Goal: Ask a question: Seek information or help from site administrators or community

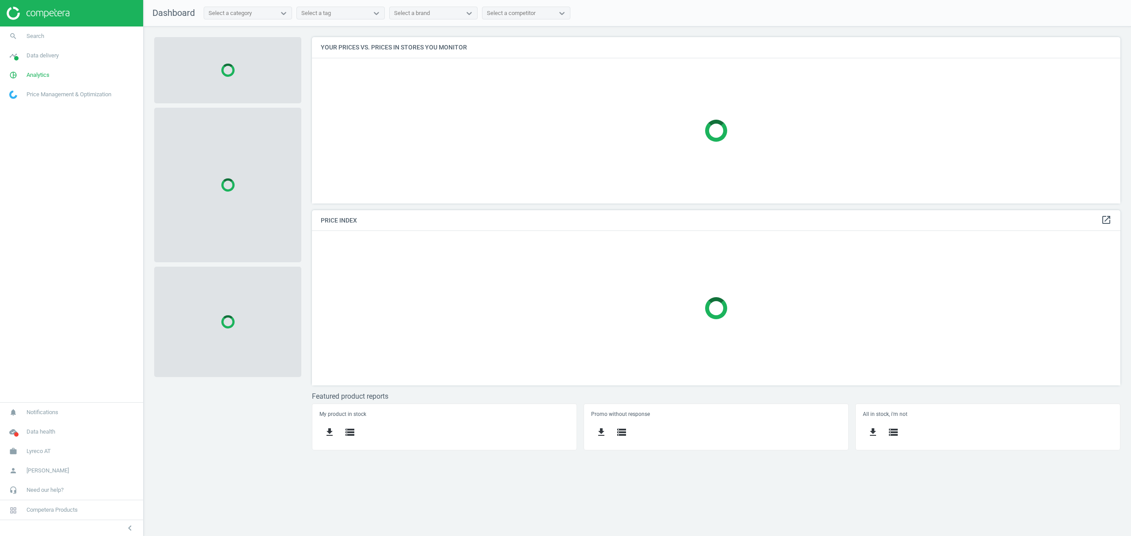
scroll to position [185, 827]
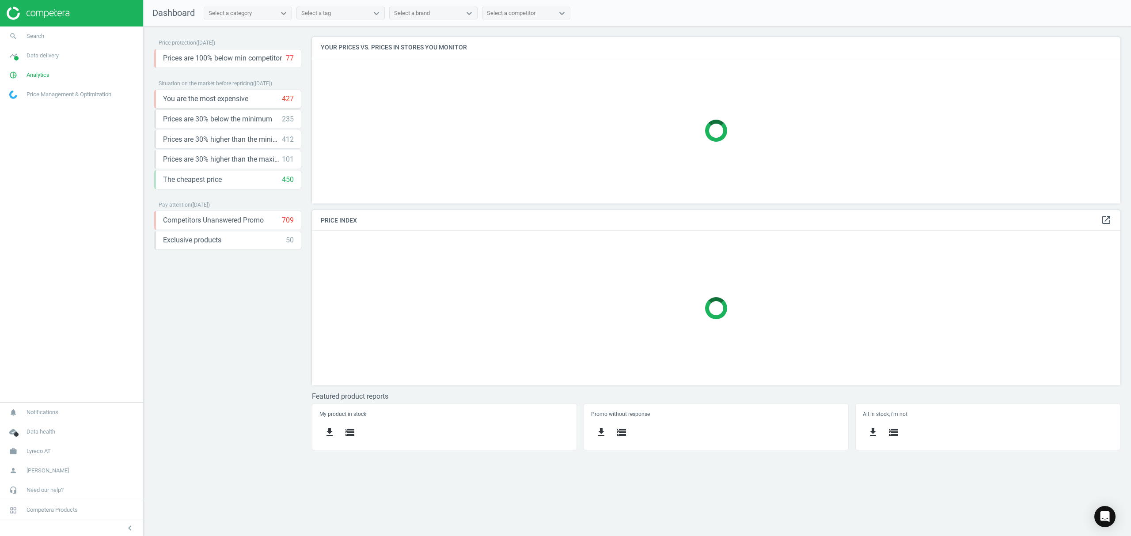
click at [1117, 510] on div "Price protection ( [DATE] ) Prices are 100% below min competitor 77 keyboard_ar…" at bounding box center [638, 282] width 988 height 510
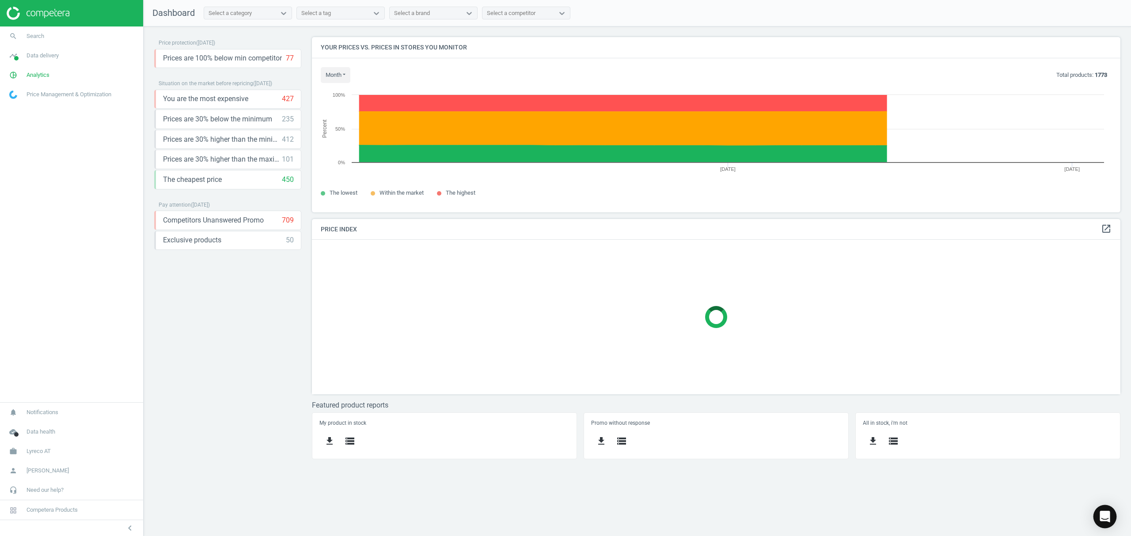
click at [1109, 513] on icon "Open Intercom Messenger" at bounding box center [1104, 516] width 11 height 11
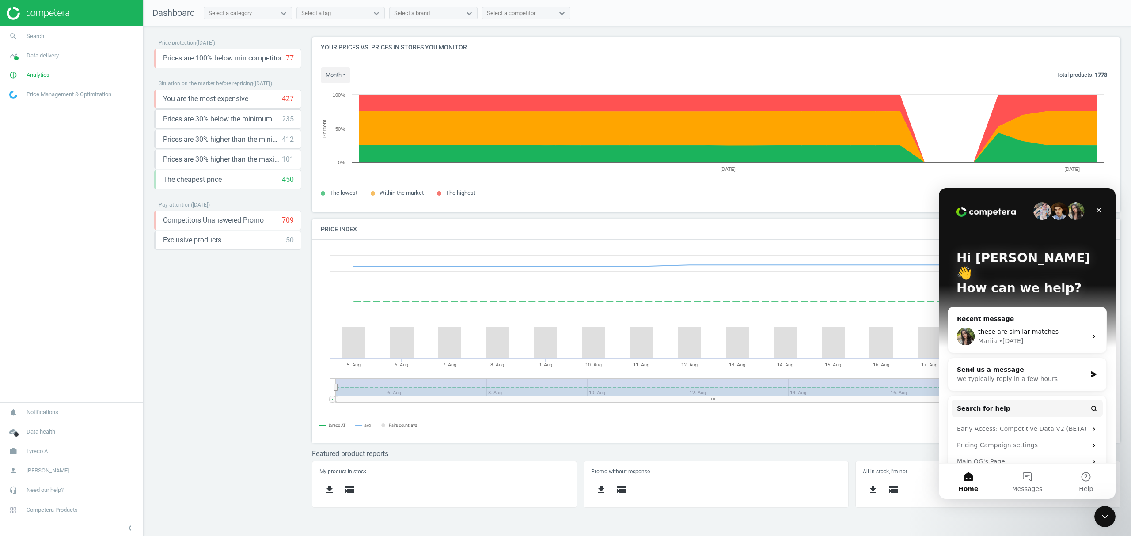
scroll to position [221, 827]
click at [1021, 483] on button "Messages" at bounding box center [1027, 481] width 59 height 35
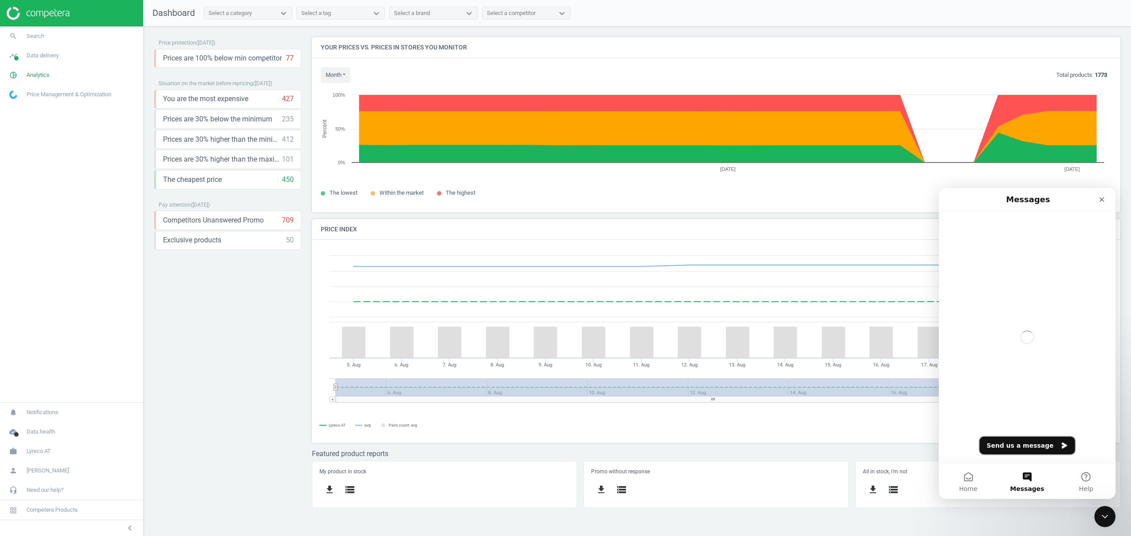
click at [1016, 443] on button "Send us a message" at bounding box center [1027, 446] width 95 height 18
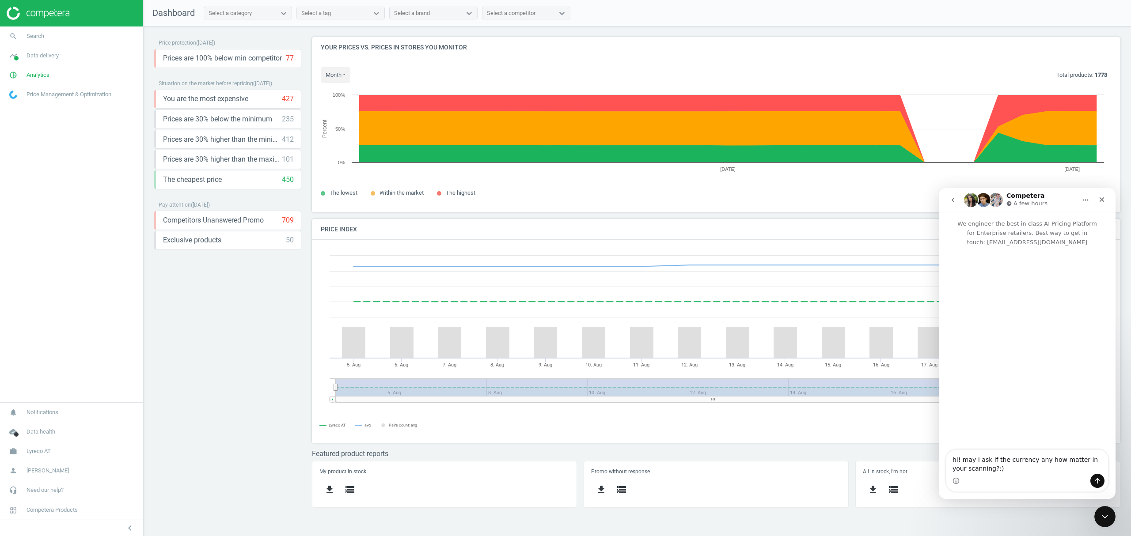
type textarea "hi! may I ask if the currency any how matter in your scanning?:)"
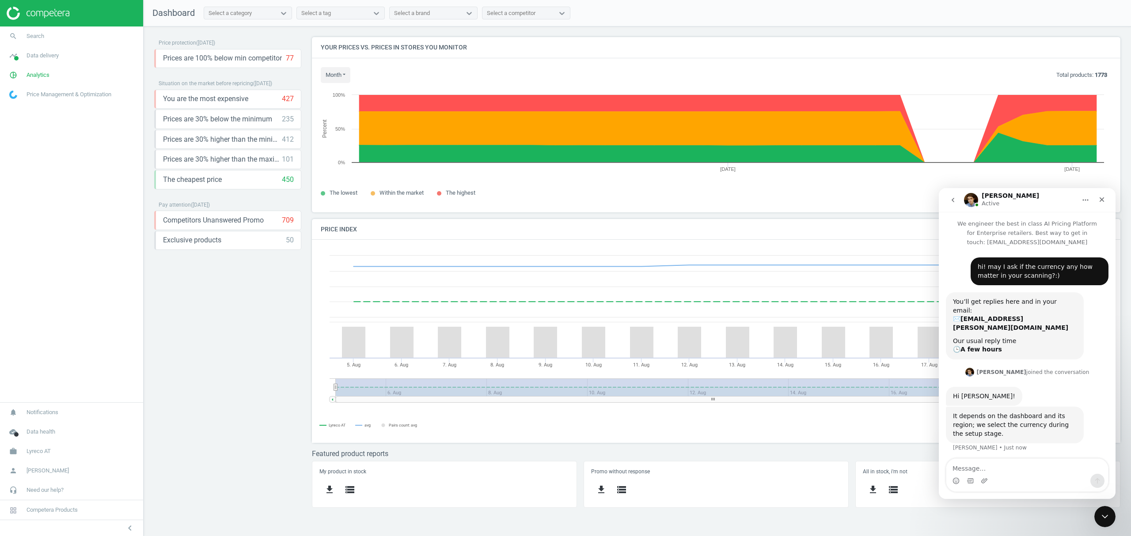
click at [990, 466] on textarea "Message…" at bounding box center [1028, 466] width 162 height 15
type textarea "and how does it look for Malaysia now?"
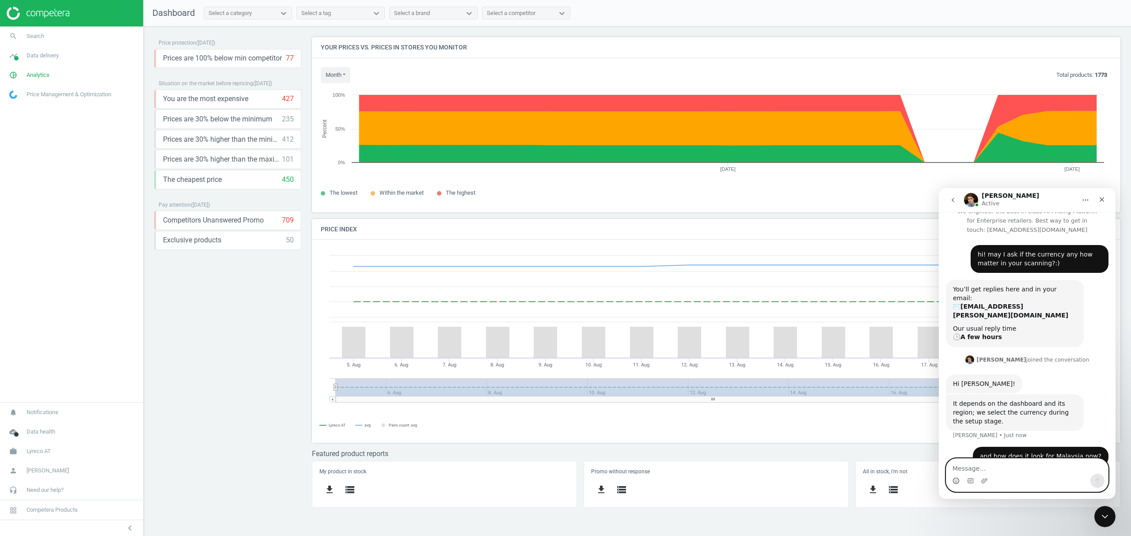
click at [957, 480] on icon "Emoji picker" at bounding box center [956, 481] width 7 height 7
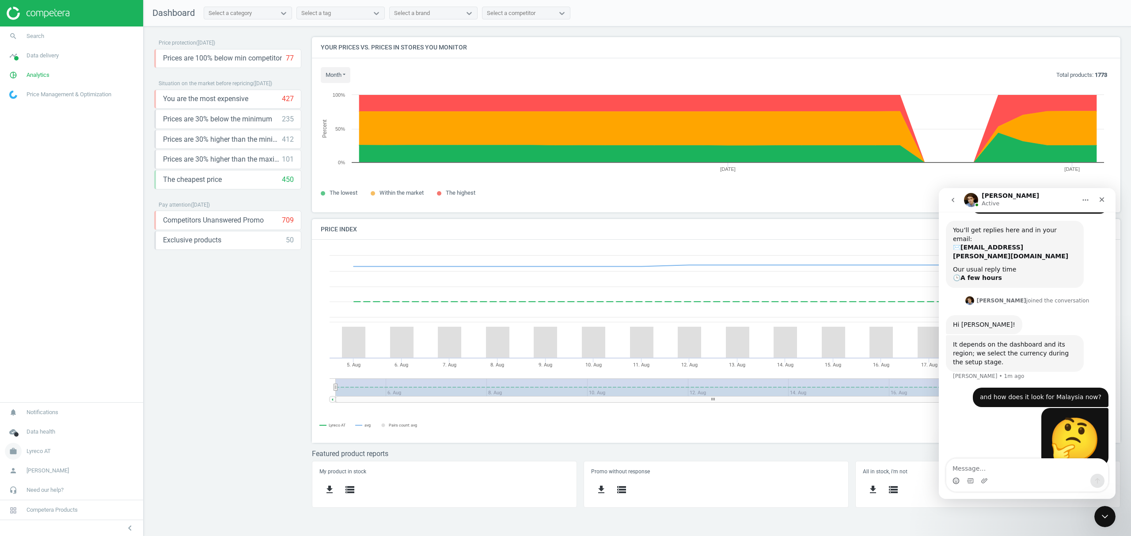
click at [38, 455] on span "Lyreco AT" at bounding box center [39, 452] width 24 height 8
click at [35, 426] on span "Switch campaign" at bounding box center [29, 425] width 39 height 7
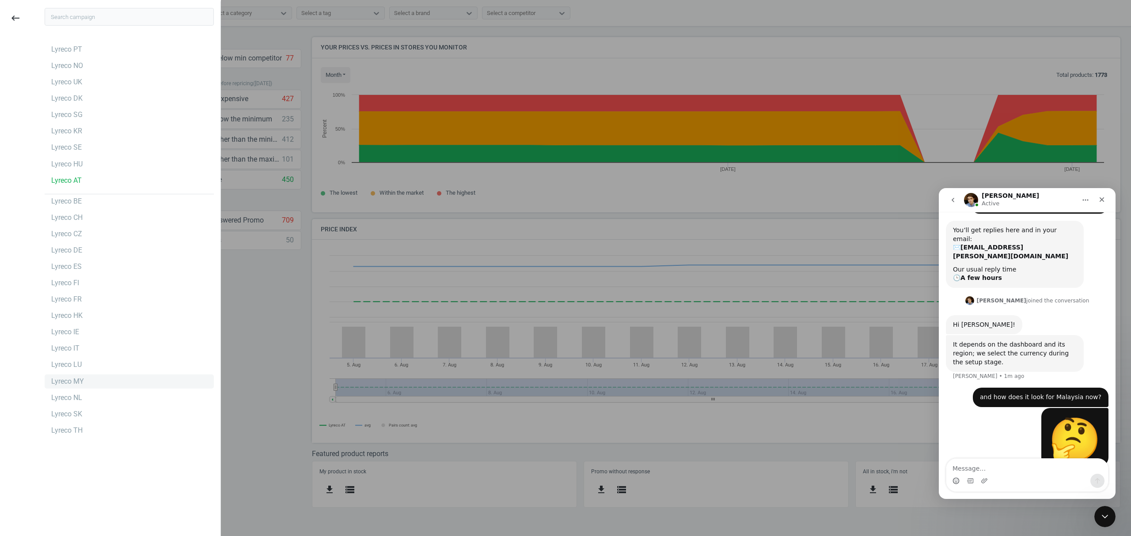
click at [64, 384] on div "Lyreco MY" at bounding box center [67, 382] width 33 height 10
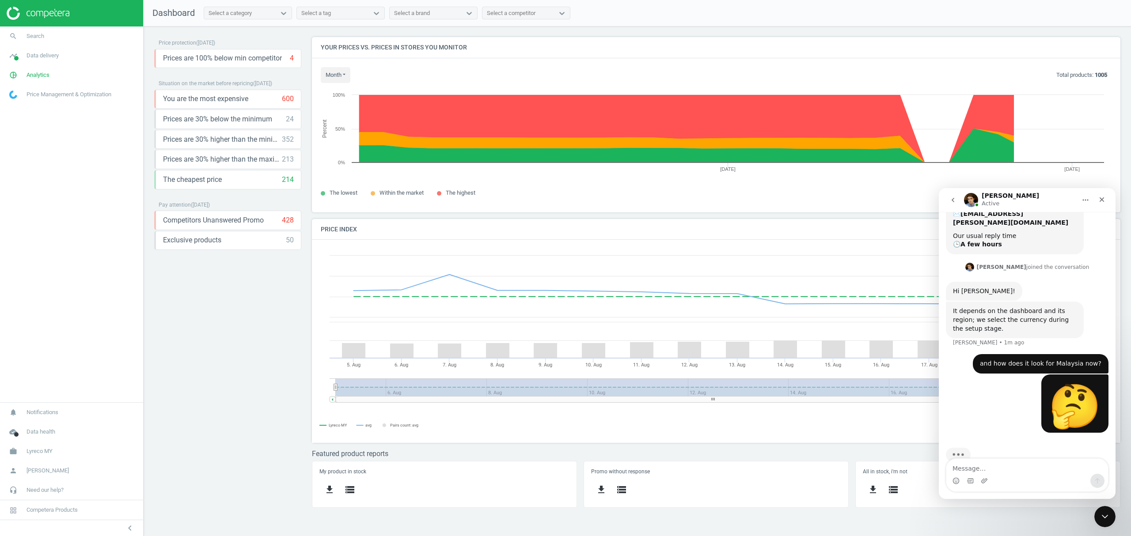
scroll to position [221, 827]
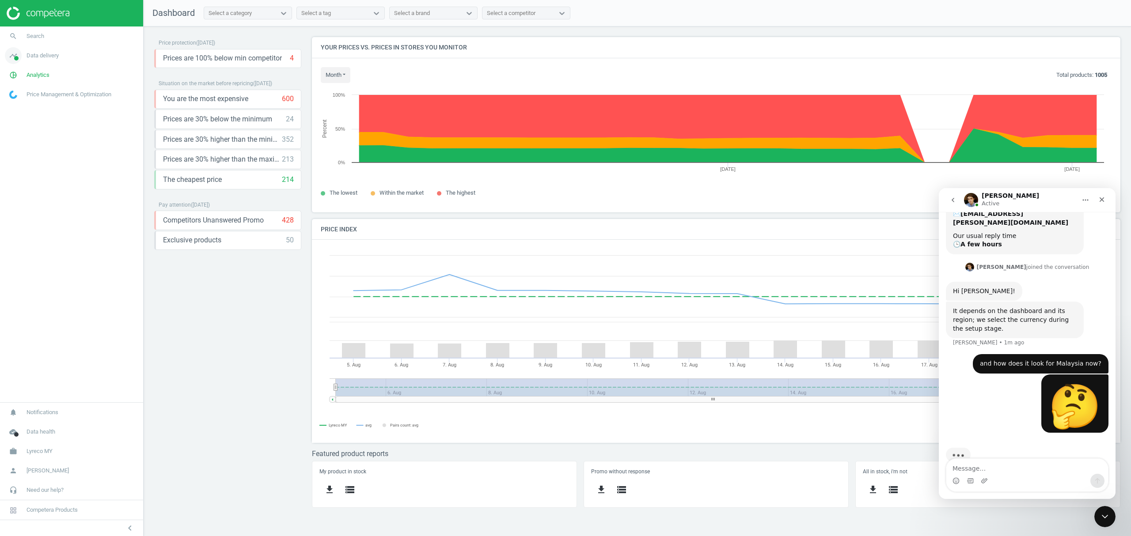
click at [39, 57] on span "Data delivery" at bounding box center [43, 56] width 32 height 8
click at [16, 71] on link "Overview" at bounding box center [71, 74] width 143 height 13
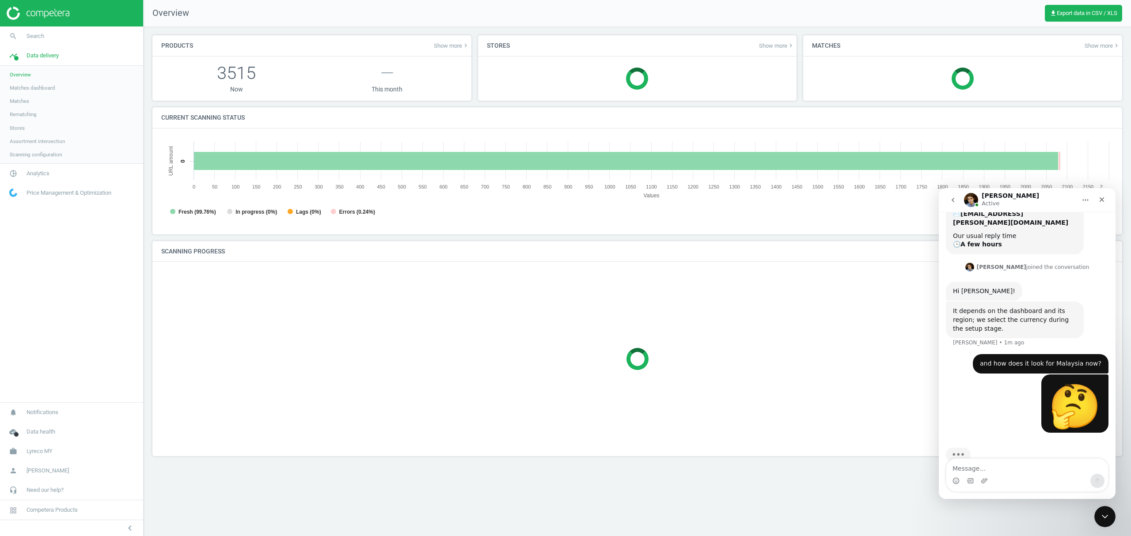
scroll to position [195, 970]
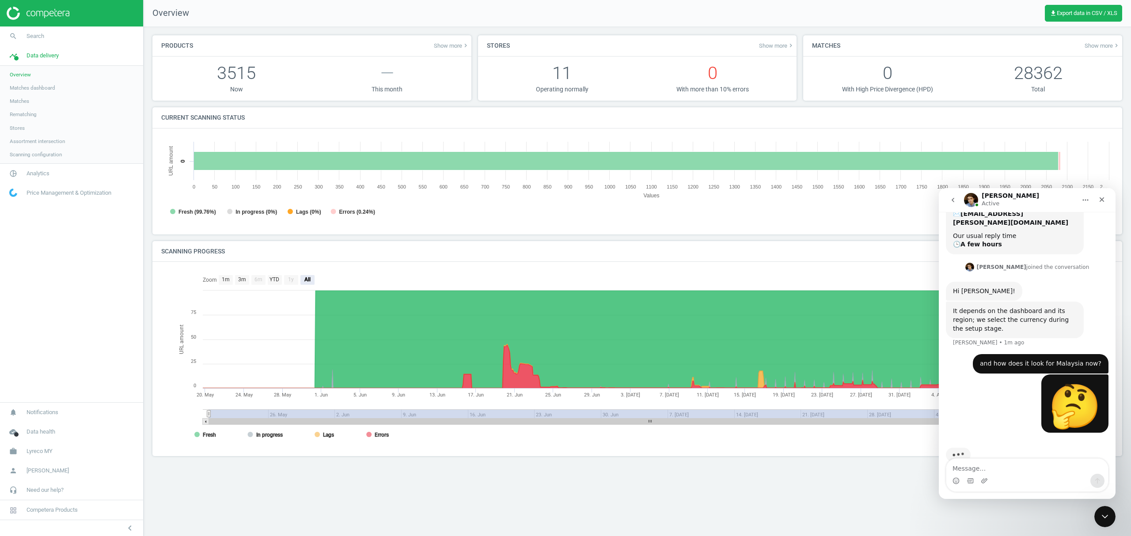
click at [33, 84] on link "Matches dashboard" at bounding box center [71, 87] width 143 height 13
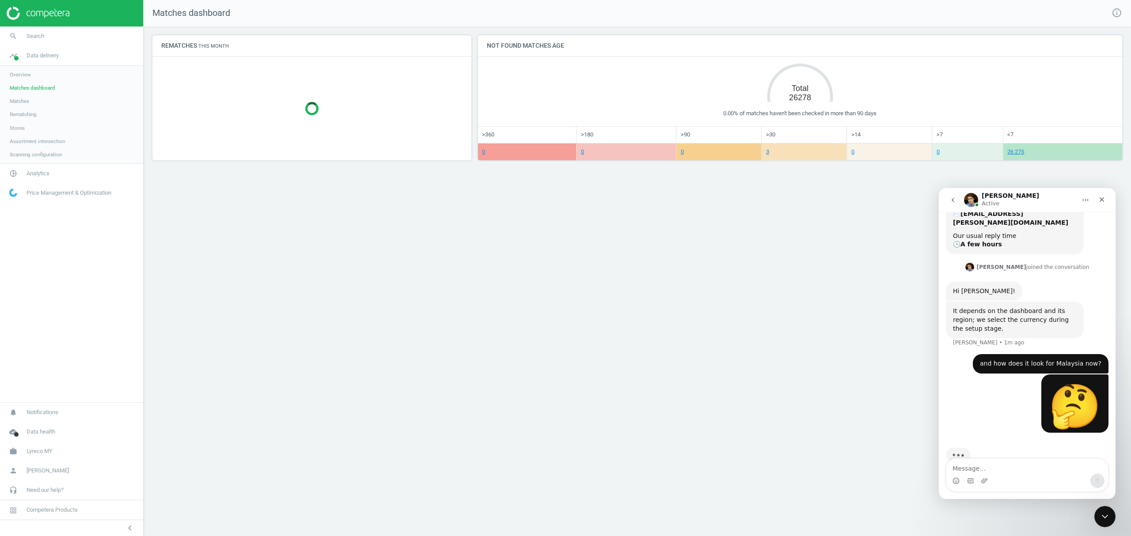
click at [20, 100] on span "Matches" at bounding box center [19, 101] width 19 height 7
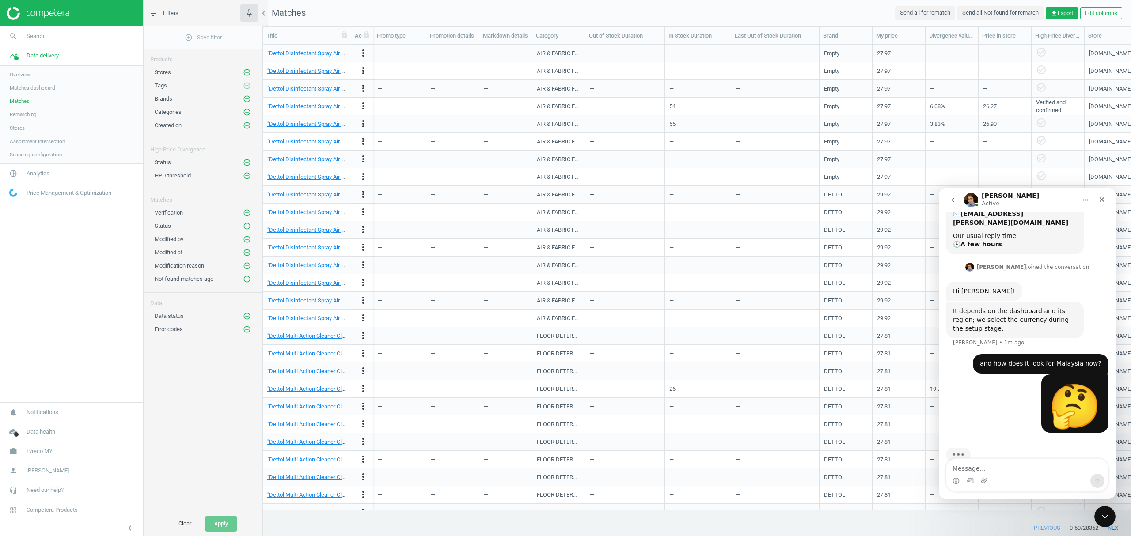
scroll to position [0, 49]
click at [32, 115] on span "Rematching" at bounding box center [23, 114] width 27 height 7
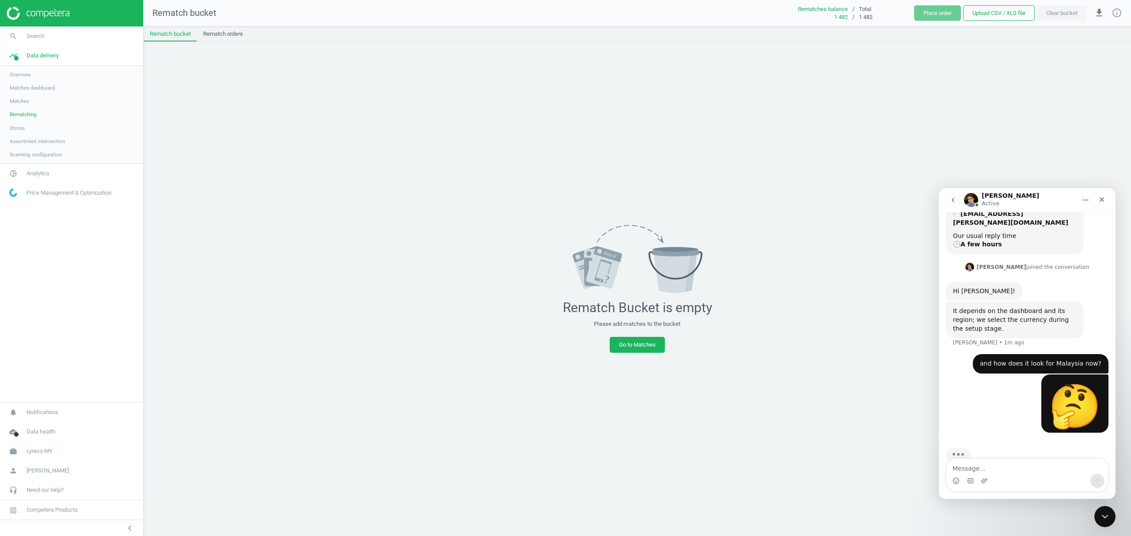
click at [13, 126] on span "Stores" at bounding box center [17, 128] width 15 height 7
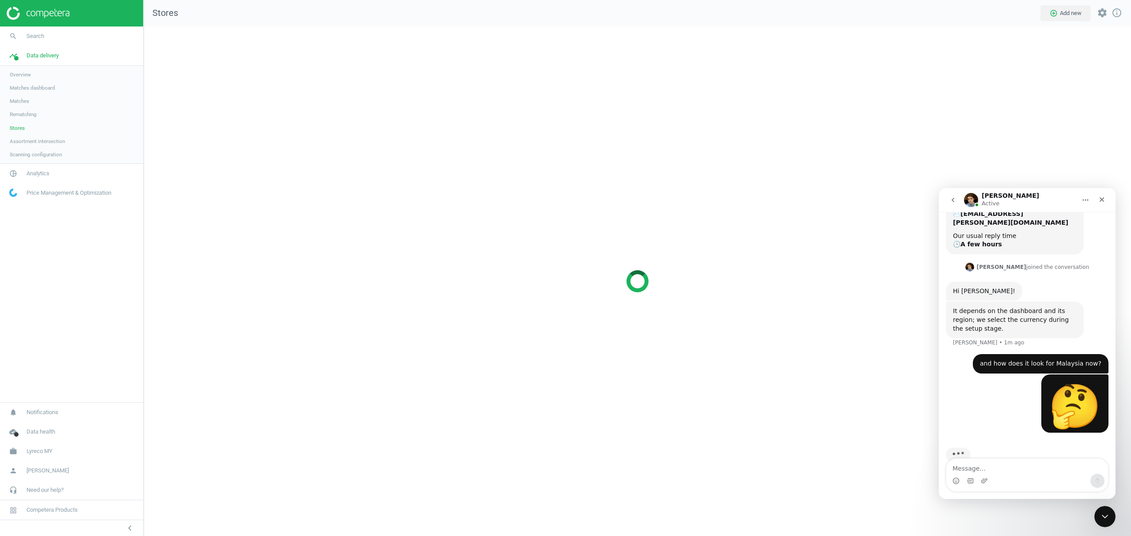
scroll to position [528, 1006]
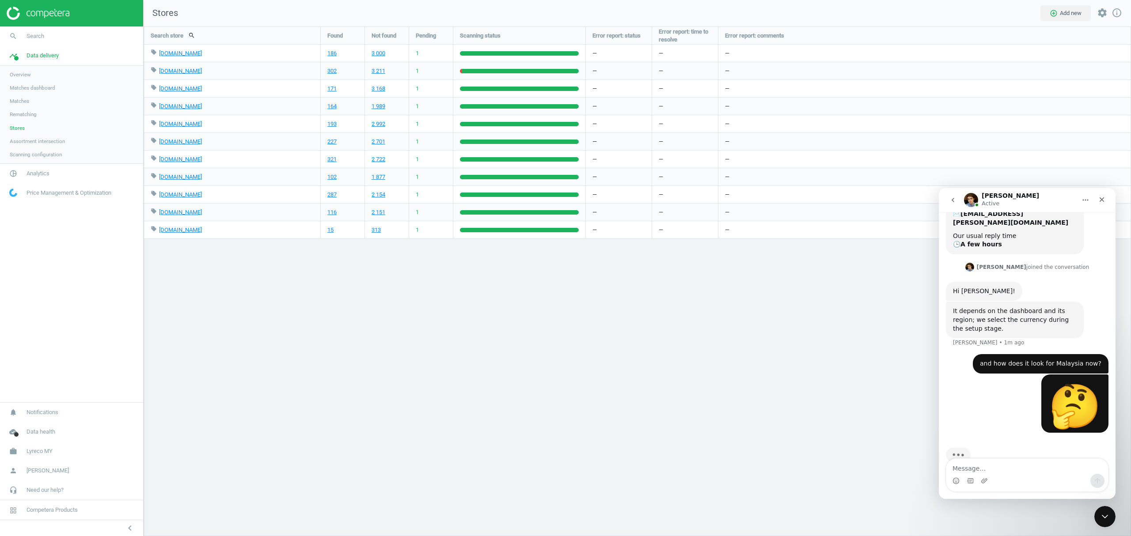
click at [23, 142] on span "Assortment intersection" at bounding box center [37, 141] width 55 height 7
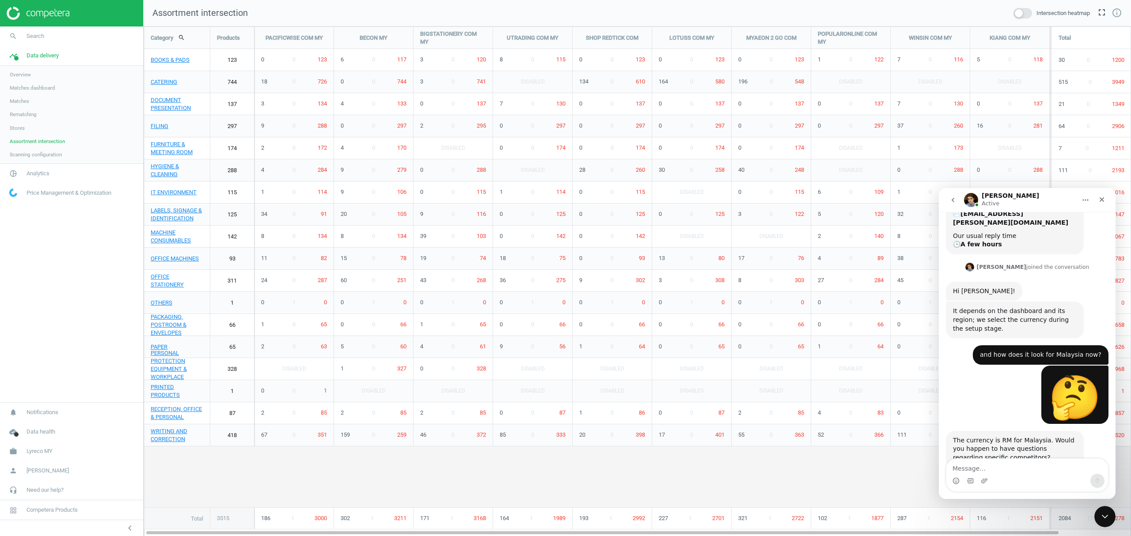
scroll to position [115, 0]
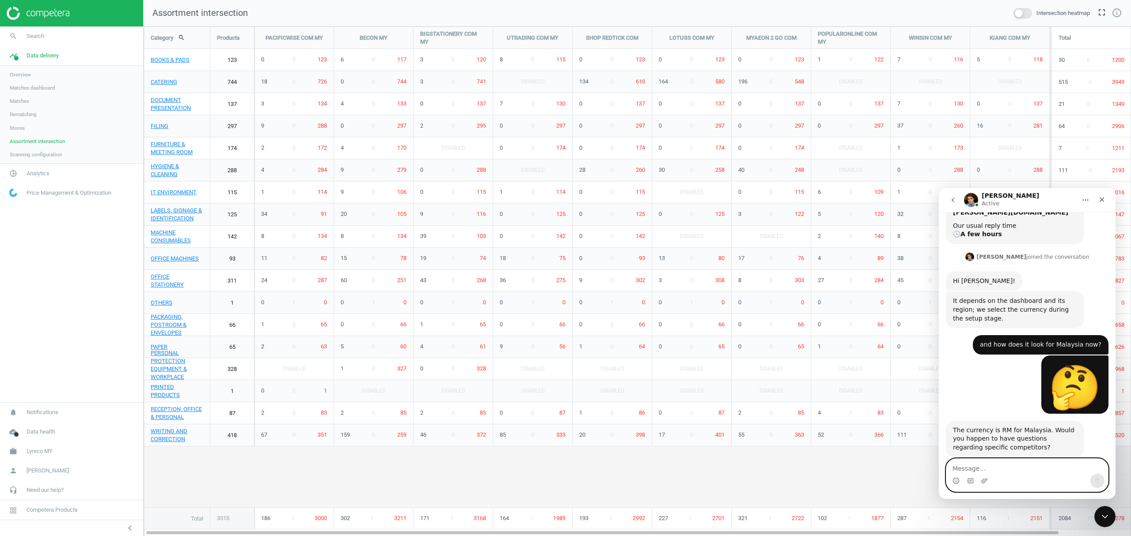
click at [1013, 464] on textarea "Message…" at bounding box center [1028, 466] width 162 height 15
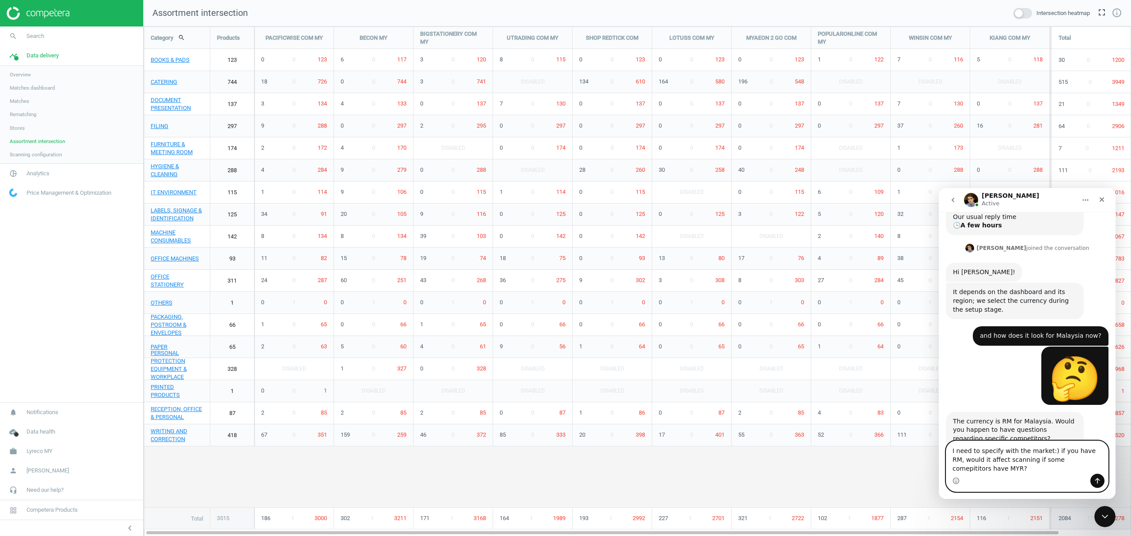
scroll to position [133, 0]
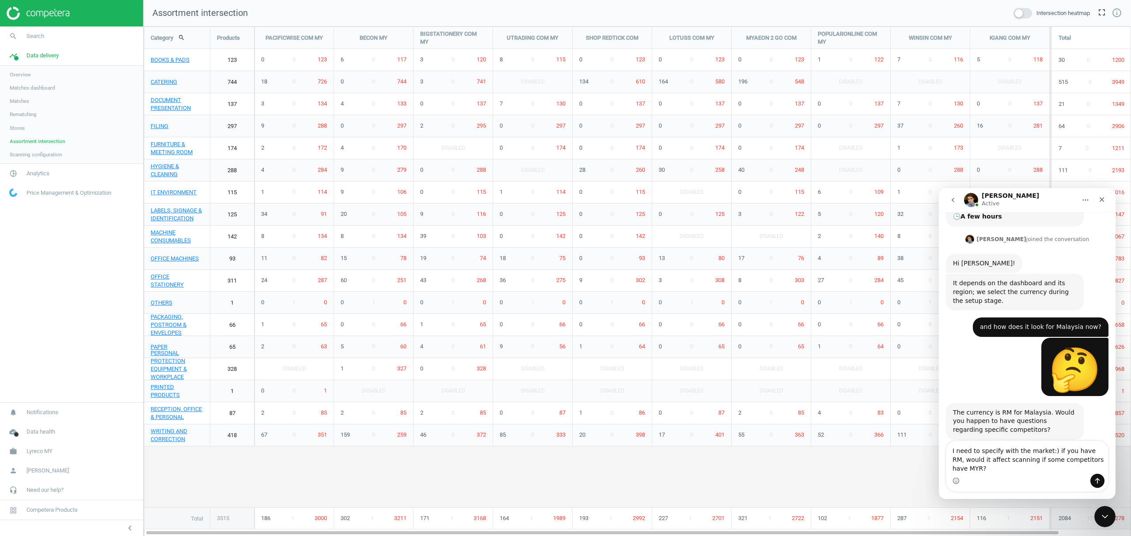
click at [976, 477] on div "Intercom messenger" at bounding box center [1028, 481] width 162 height 14
click at [973, 470] on textarea "I need to specify with the market:) if you have RM, would it affect scanning if…" at bounding box center [1028, 457] width 162 height 33
type textarea "I need to specify with the market:) if you have RM, would it affect scanning if…"
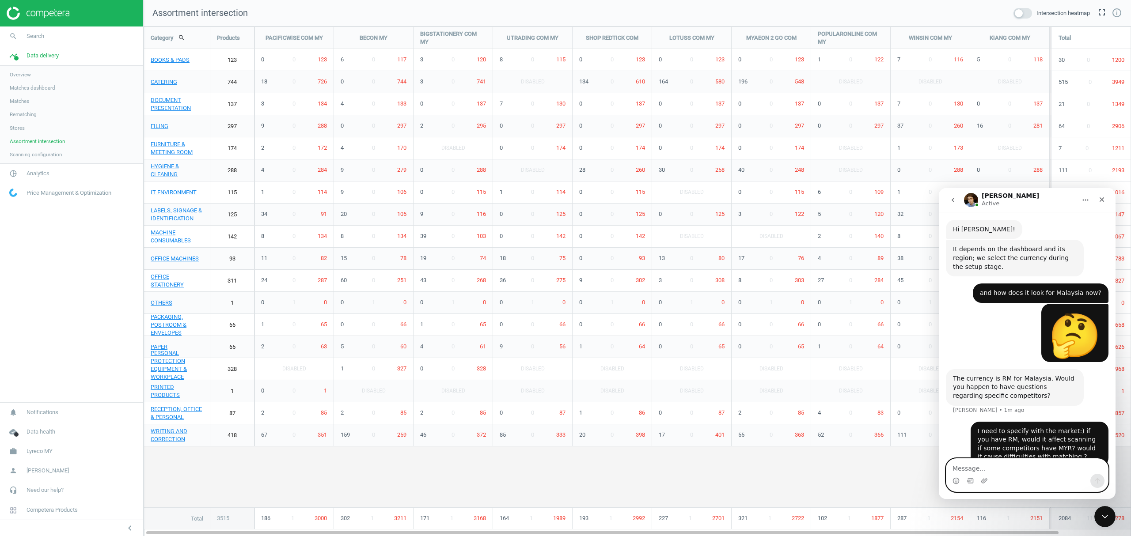
click at [996, 466] on textarea "Message…" at bounding box center [1028, 466] width 162 height 15
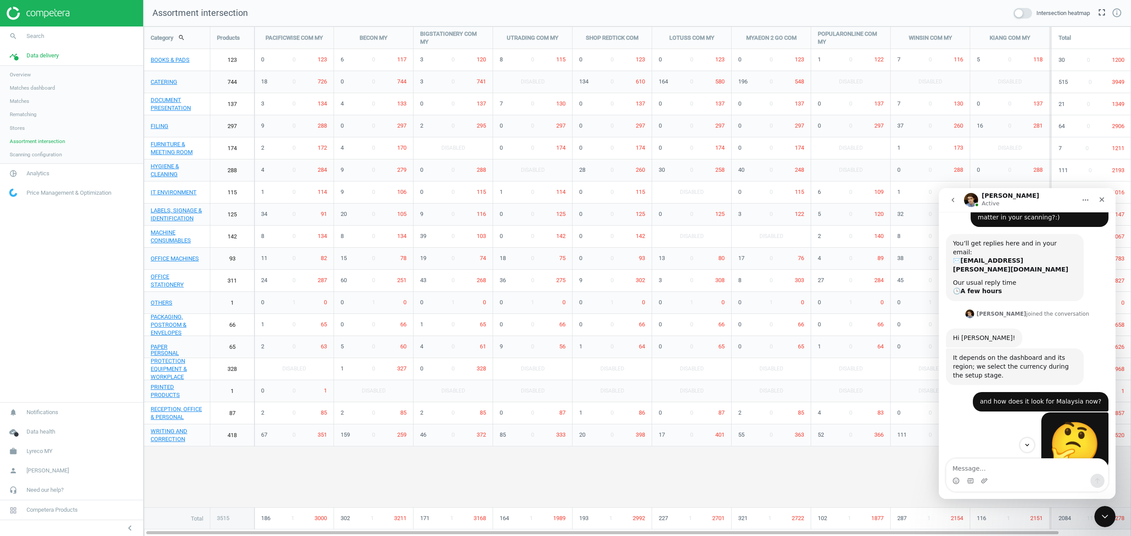
scroll to position [211, 0]
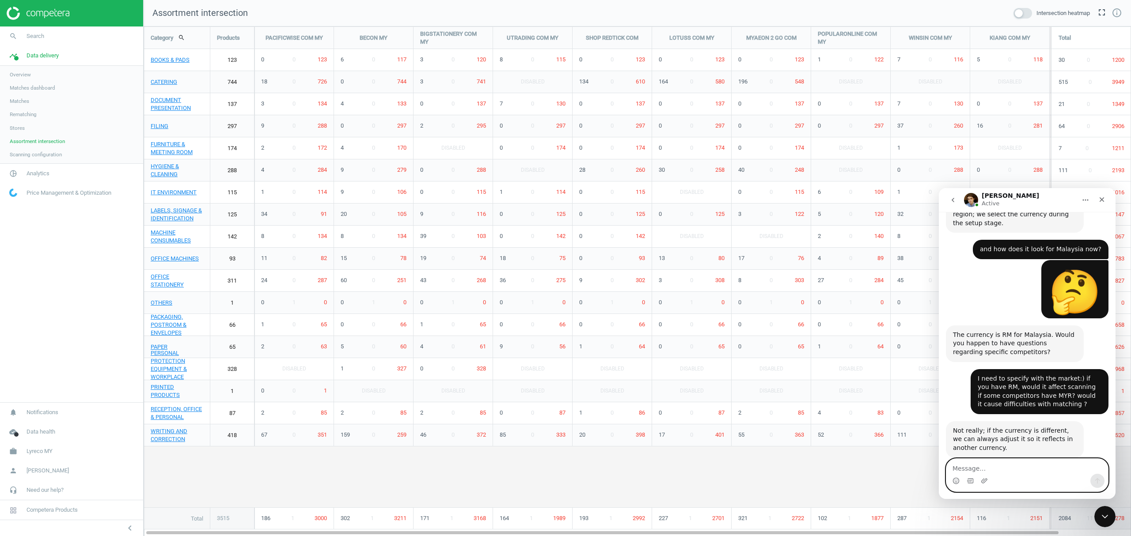
click at [980, 466] on textarea "Message…" at bounding box center [1028, 466] width 162 height 15
type textarea "s"
type textarea "b"
drag, startPoint x: 985, startPoint y: 426, endPoint x: 937, endPoint y: 415, distance: 48.8
click html "Paul Active We engineer the best in class AI Pricing Platform for Enterprise re…"
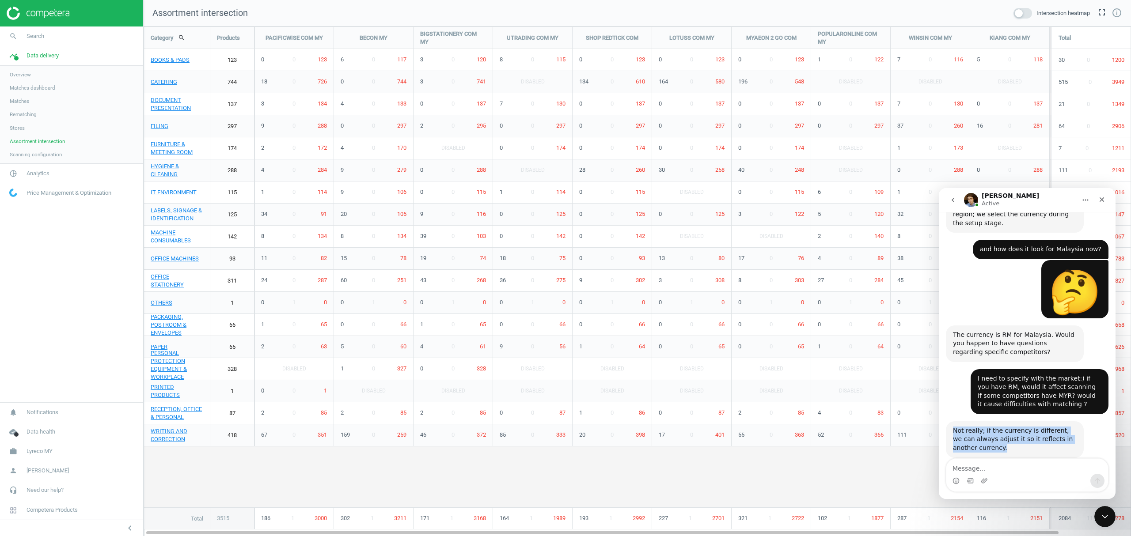
drag, startPoint x: 983, startPoint y: 432, endPoint x: 950, endPoint y: 413, distance: 37.8
click at [950, 422] on div "Not really; if the currency is different, we can always adjust it so it reflect…" at bounding box center [1015, 440] width 138 height 37
copy div "Not really; if the currency is different, we can always adjust it so it reflect…"
click at [976, 468] on textarea "Message…" at bounding box center [1028, 466] width 162 height 15
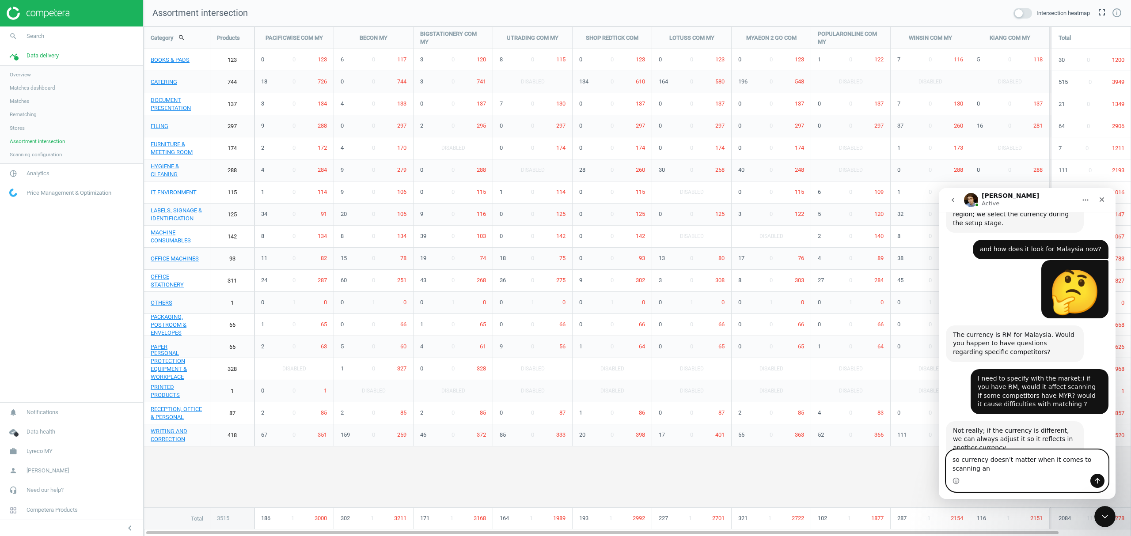
scroll to position [220, 0]
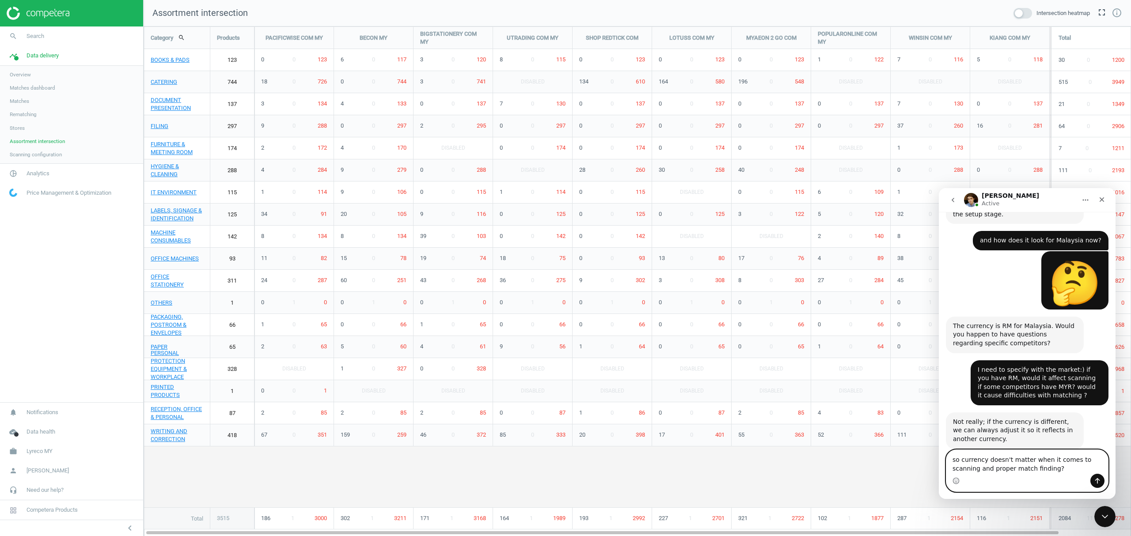
type textarea "so currency doesn't matter when it comes to scanning and proper match finding?"
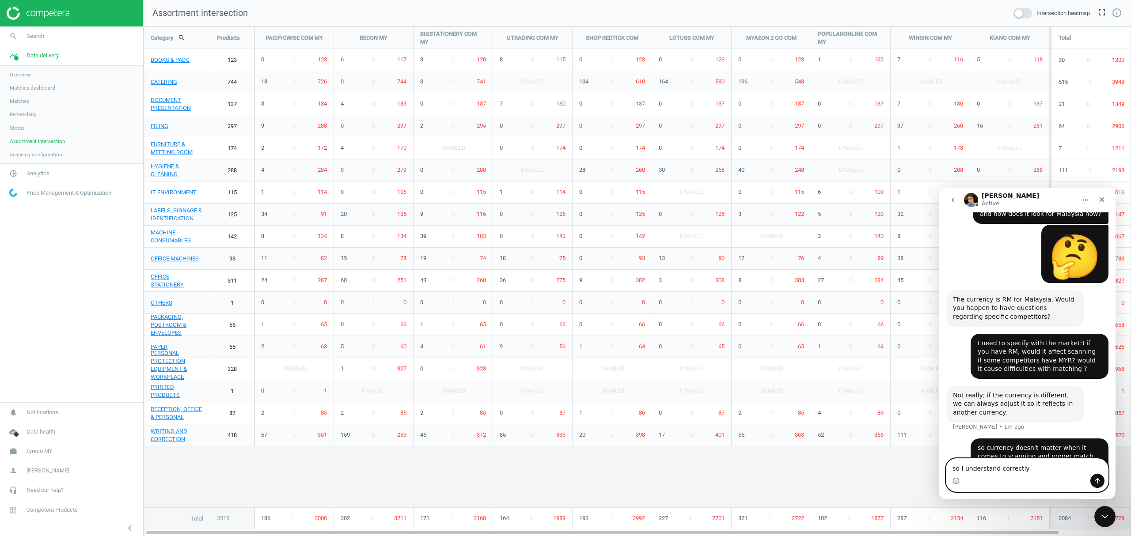
type textarea "so I understand correctly?"
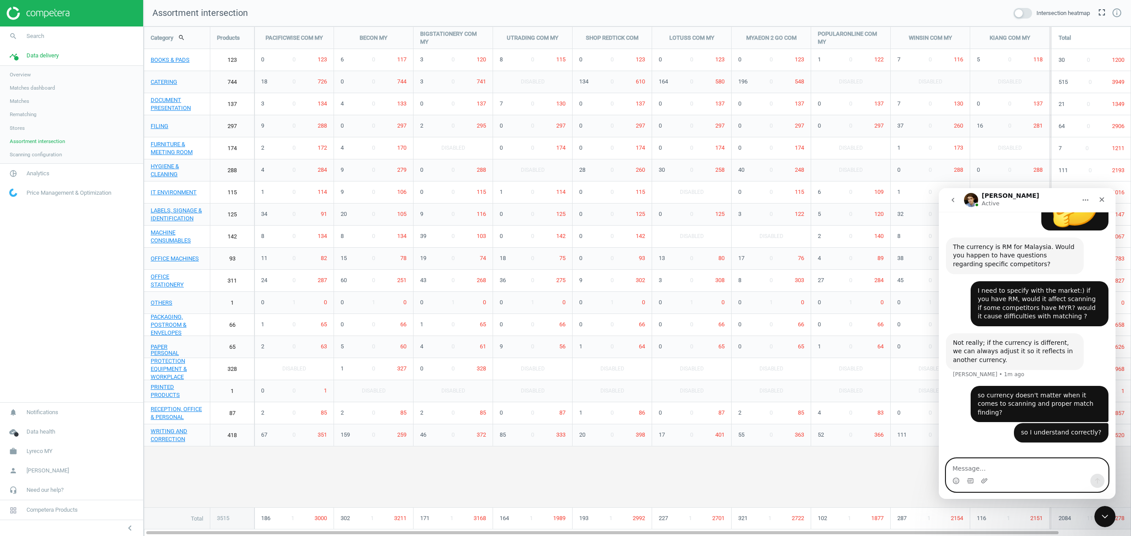
scroll to position [300, 0]
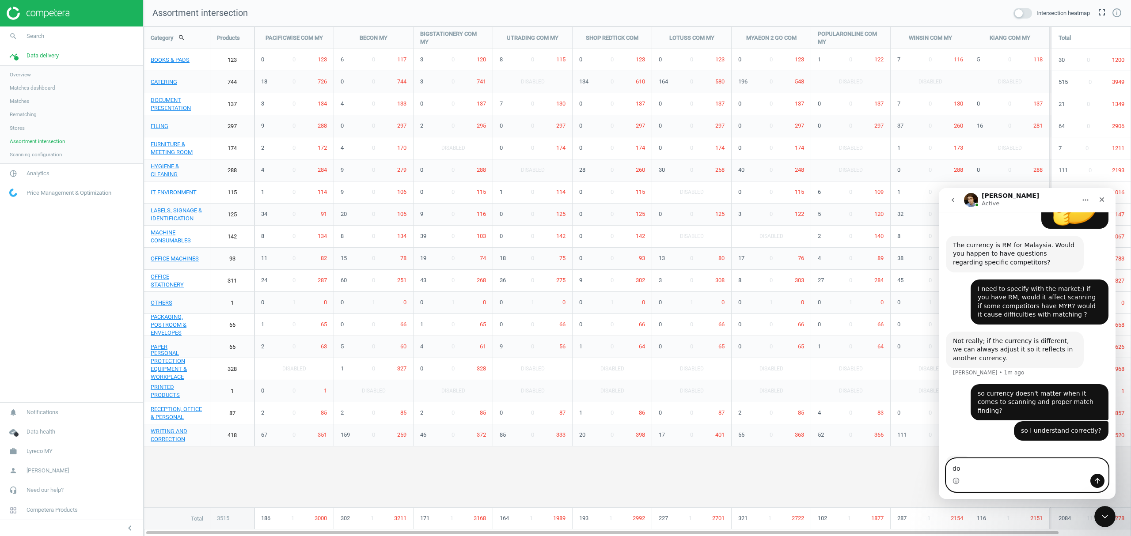
type textarea "do*"
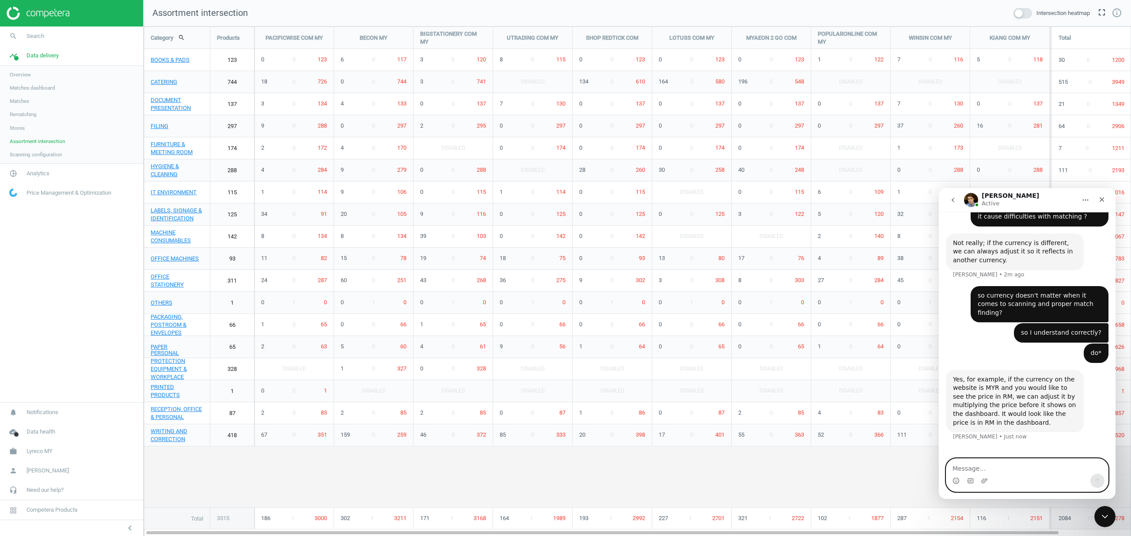
scroll to position [365, 0]
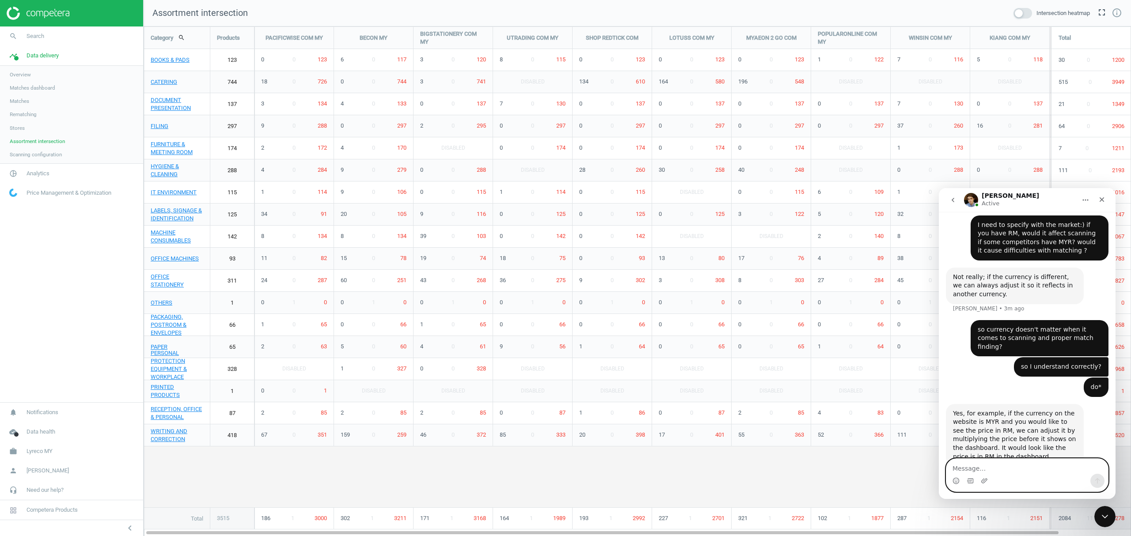
click at [970, 471] on textarea "Message…" at bounding box center [1028, 466] width 162 height 15
type textarea "t"
type textarea "oki, thanks"
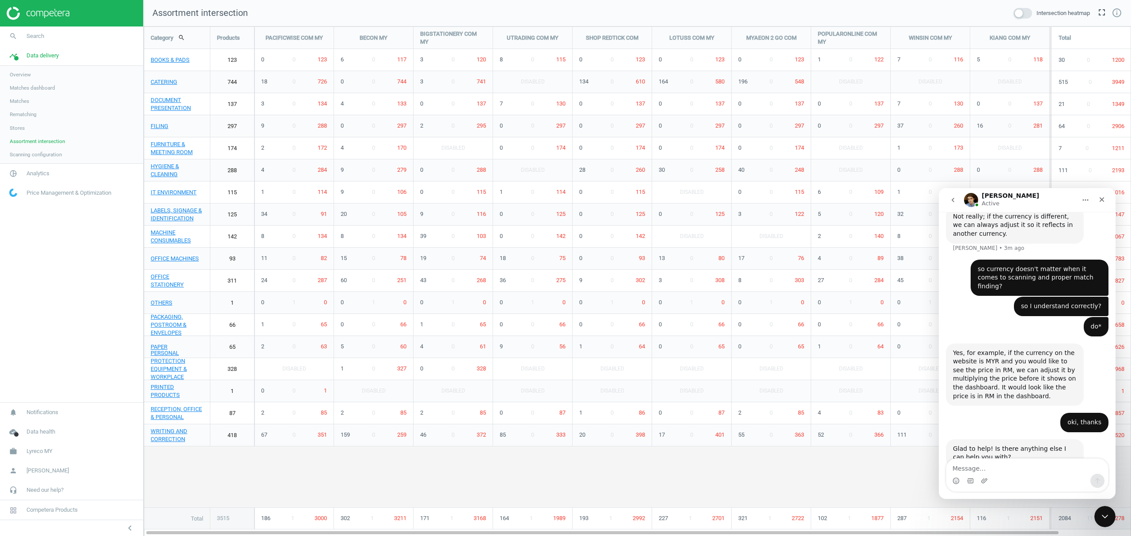
scroll to position [426, 0]
click at [1015, 467] on textarea "Message…" at bounding box center [1028, 466] width 162 height 15
click at [984, 469] on textarea "Message…" at bounding box center [1028, 466] width 162 height 15
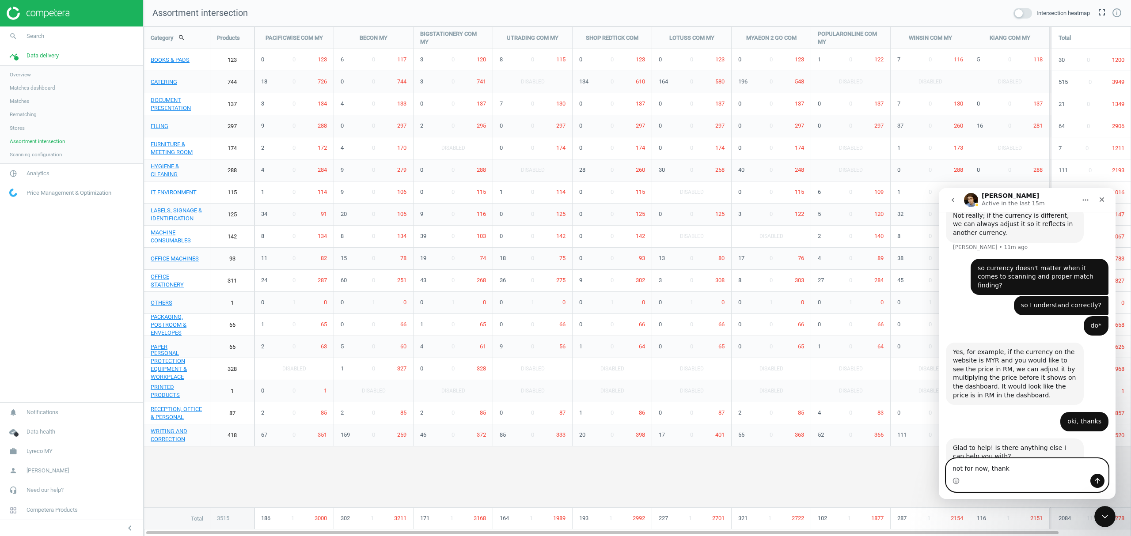
type textarea "not for now, thanks"
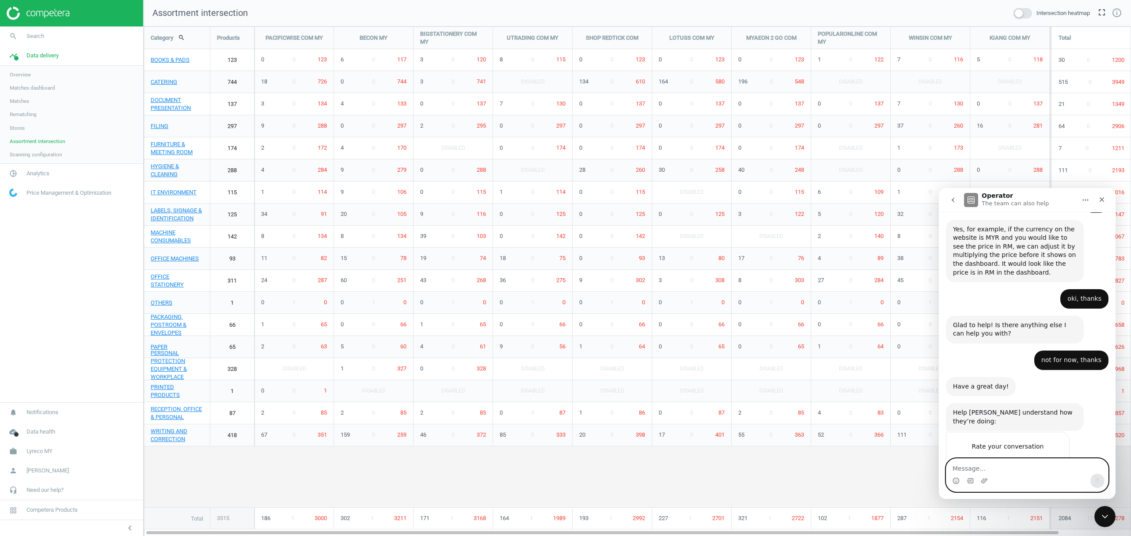
scroll to position [550, 0]
click at [1045, 456] on span "Amazing" at bounding box center [1050, 464] width 16 height 16
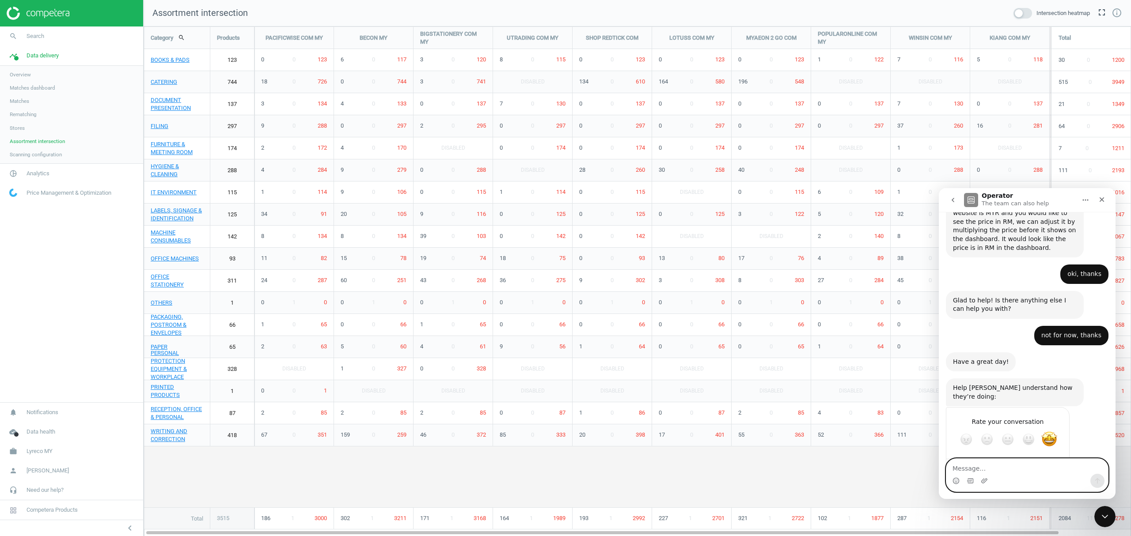
click at [985, 468] on textarea "Message…" at bounding box center [1028, 466] width 162 height 15
type textarea "you 2!"
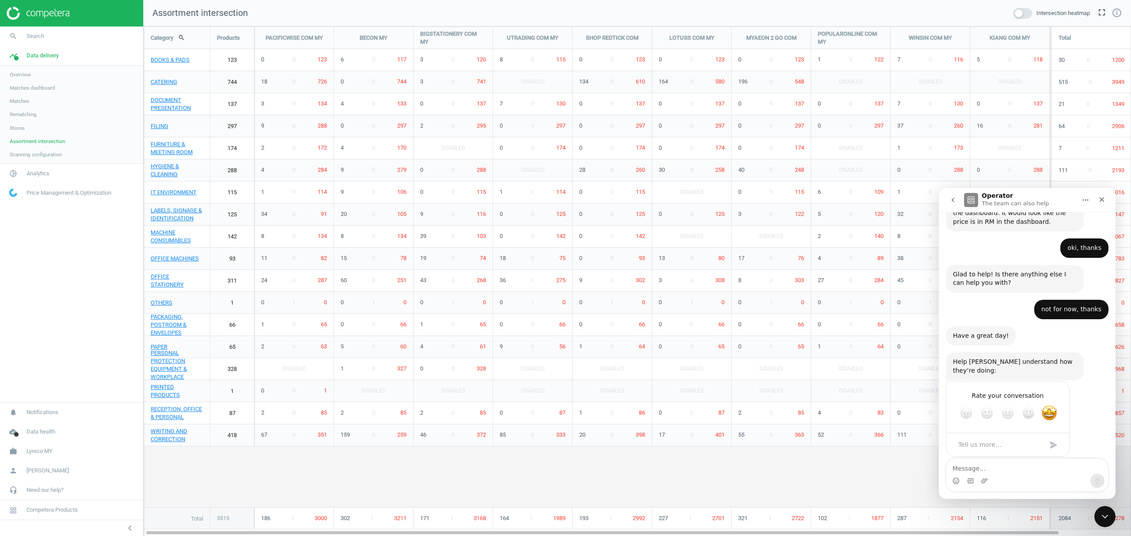
click at [22, 125] on span "Stores" at bounding box center [17, 128] width 15 height 7
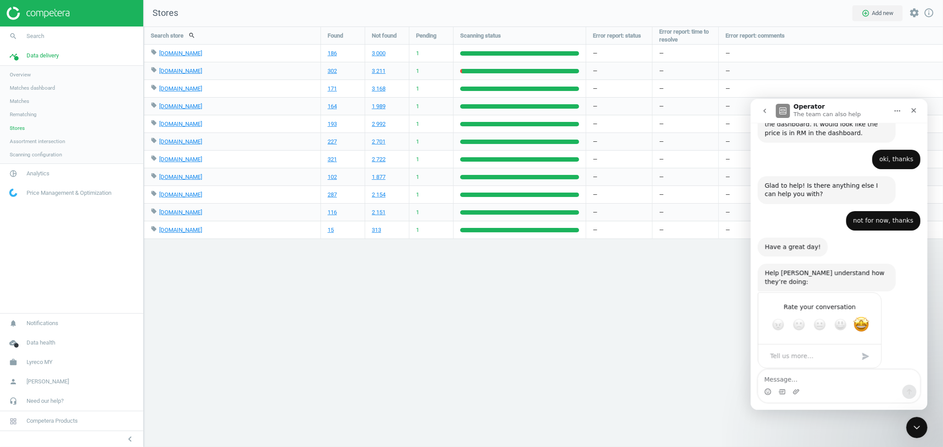
scroll to position [599, 0]
